Goal: Information Seeking & Learning: Check status

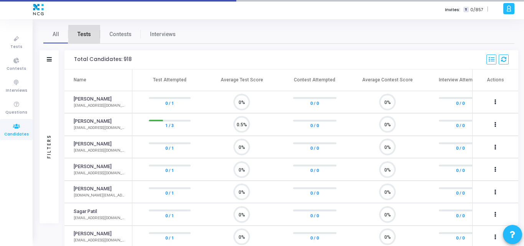
click at [82, 31] on span "Tests" at bounding box center [83, 34] width 13 height 8
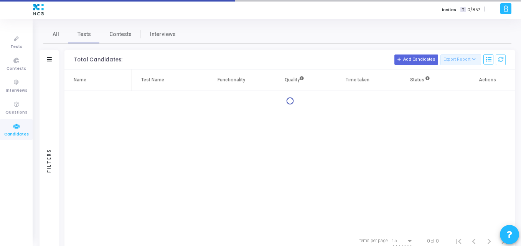
click at [44, 63] on div "Filters" at bounding box center [48, 59] width 19 height 19
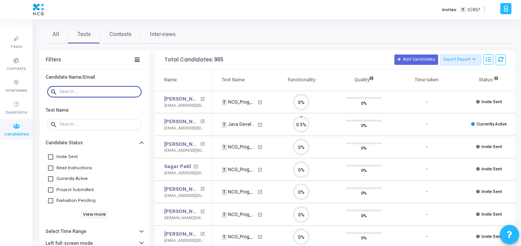
click at [89, 93] on input "text" at bounding box center [98, 91] width 79 height 5
paste input "[PERSON_NAME] K"
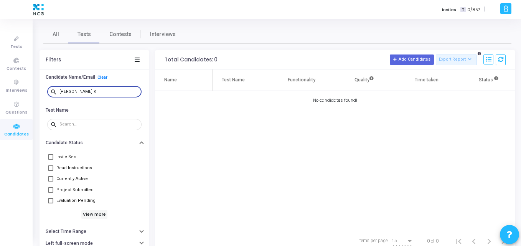
click at [89, 93] on input "[PERSON_NAME] K" at bounding box center [98, 91] width 79 height 5
click at [89, 89] on input "[PERSON_NAME] K" at bounding box center [98, 91] width 79 height 5
type input "[PERSON_NAME]"
drag, startPoint x: 95, startPoint y: 92, endPoint x: 0, endPoint y: 94, distance: 94.7
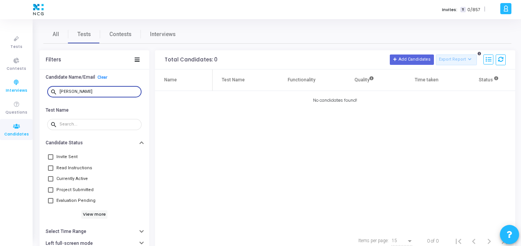
click at [0, 94] on div "Tests Contests Interviews Questions Candidates Invites: T 0/857 | K Kajal Setti…" at bounding box center [260, 123] width 521 height 246
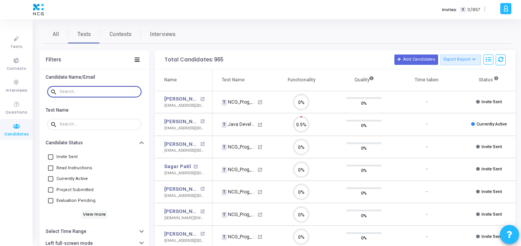
scroll to position [3, 0]
click at [61, 91] on input "text" at bounding box center [98, 91] width 79 height 5
paste input "[EMAIL_ADDRESS][DOMAIN_NAME]"
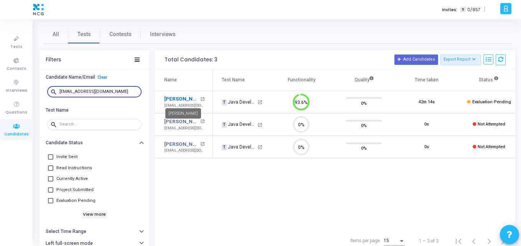
type input "[EMAIL_ADDRESS][DOMAIN_NAME]"
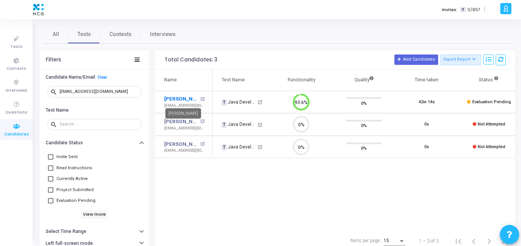
click at [176, 99] on link "[PERSON_NAME]" at bounding box center [181, 99] width 34 height 8
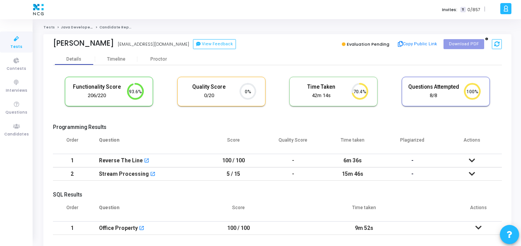
click at [216, 136] on th "Score" at bounding box center [234, 142] width 60 height 21
click at [204, 135] on th "Score" at bounding box center [234, 142] width 60 height 21
click at [204, 124] on h5 "Programming Results" at bounding box center [277, 127] width 449 height 7
